Goal: Transaction & Acquisition: Book appointment/travel/reservation

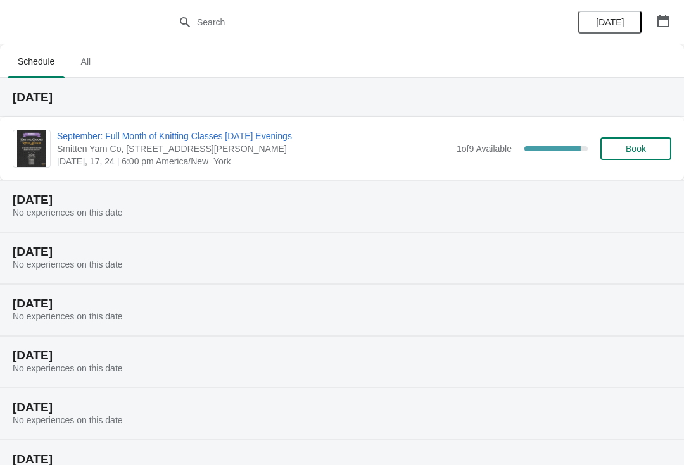
click at [169, 137] on span "September: Full Month of Knitting Classes [DATE] Evenings" at bounding box center [253, 136] width 393 height 13
click at [646, 149] on span "Book" at bounding box center [635, 149] width 48 height 10
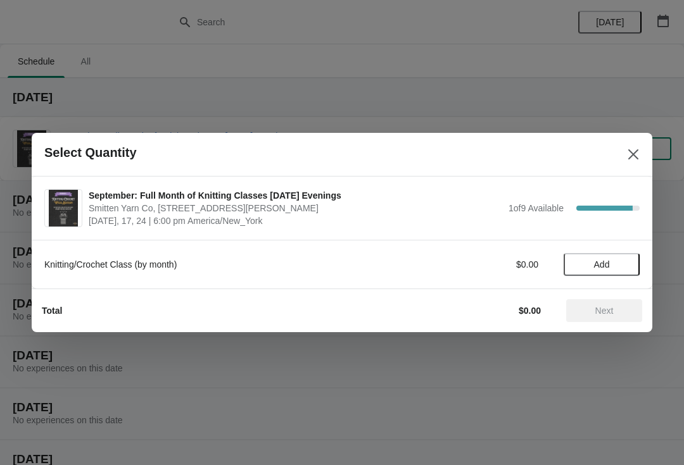
click at [590, 270] on button "Add" at bounding box center [601, 264] width 76 height 23
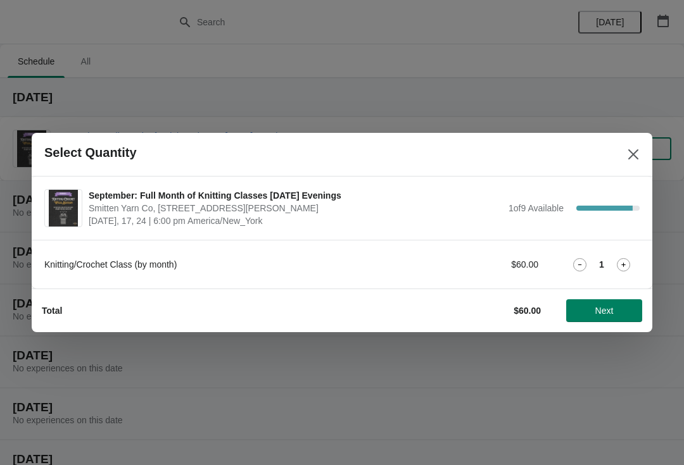
click at [604, 311] on span "Next" at bounding box center [604, 311] width 18 height 10
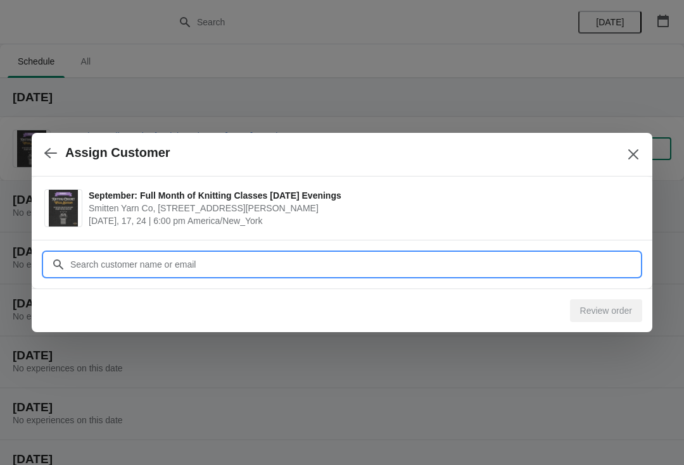
click at [370, 270] on input "Customer" at bounding box center [355, 264] width 570 height 23
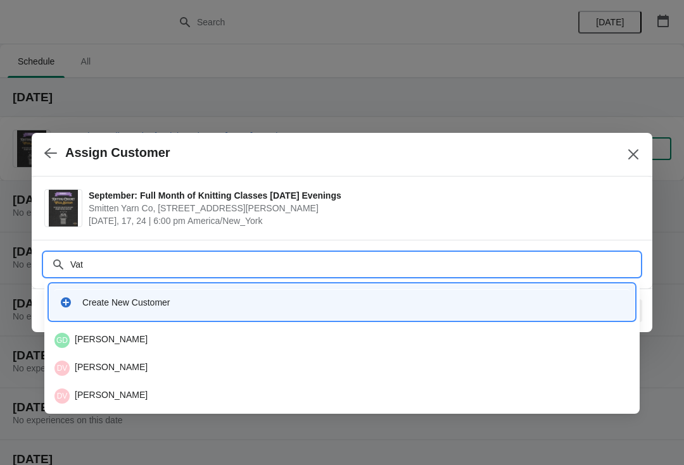
type input "Vath"
click at [180, 366] on div "DV [PERSON_NAME]" at bounding box center [341, 368] width 575 height 15
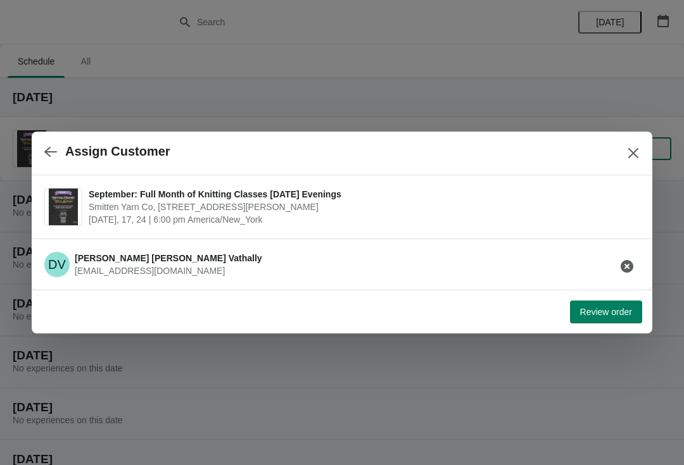
click at [599, 311] on span "Review order" at bounding box center [606, 312] width 52 height 10
